Goal: Information Seeking & Learning: Check status

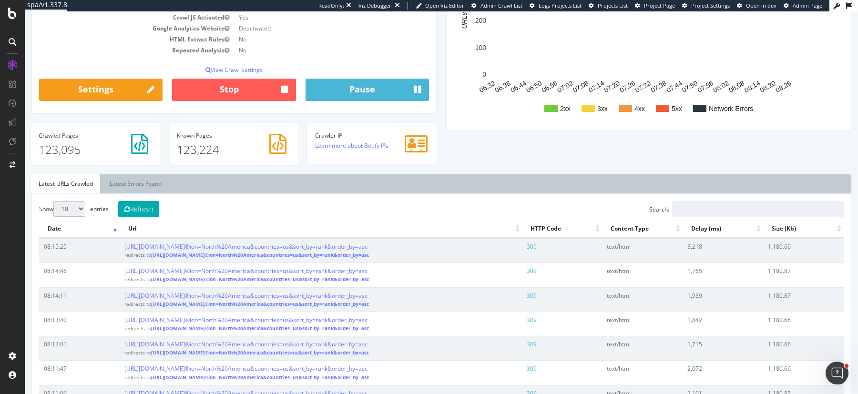
scroll to position [192, 0]
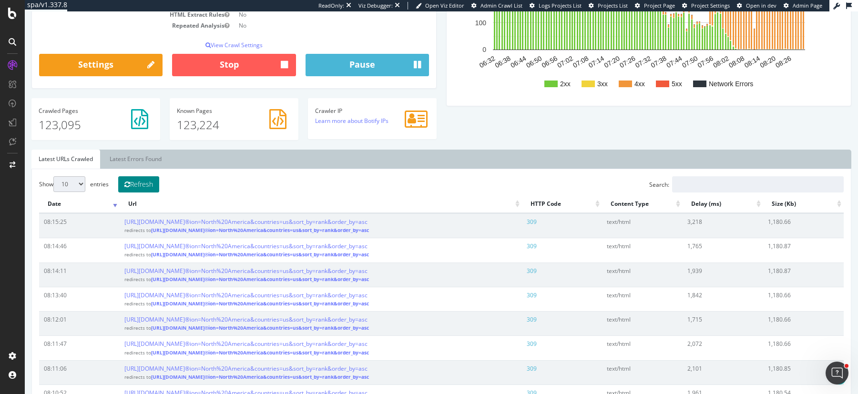
click at [152, 187] on button "Refresh" at bounding box center [138, 184] width 41 height 16
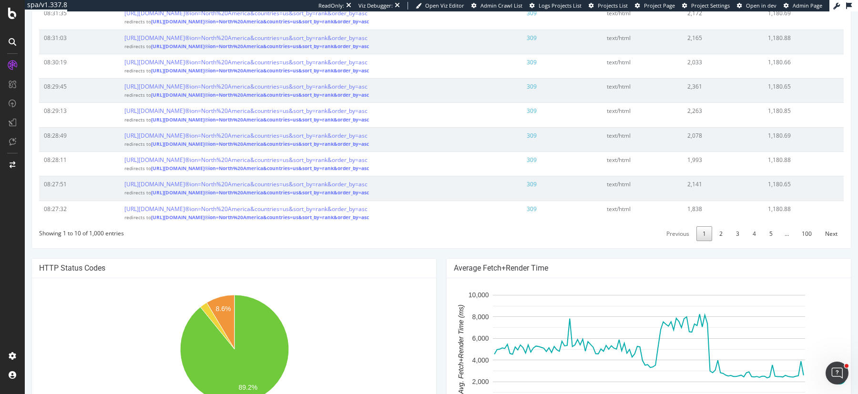
scroll to position [425, 0]
